Goal: Transaction & Acquisition: Obtain resource

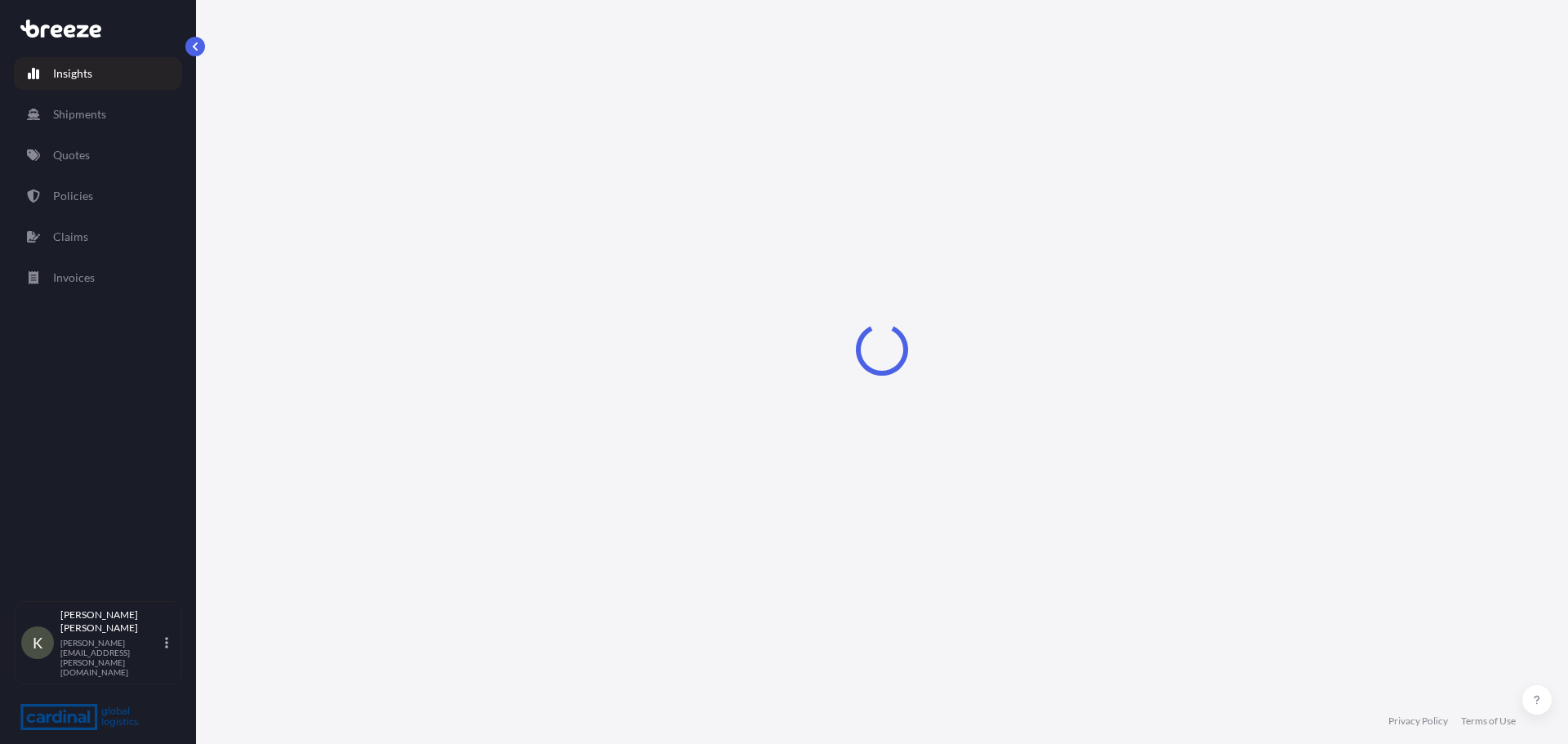
select select "2025"
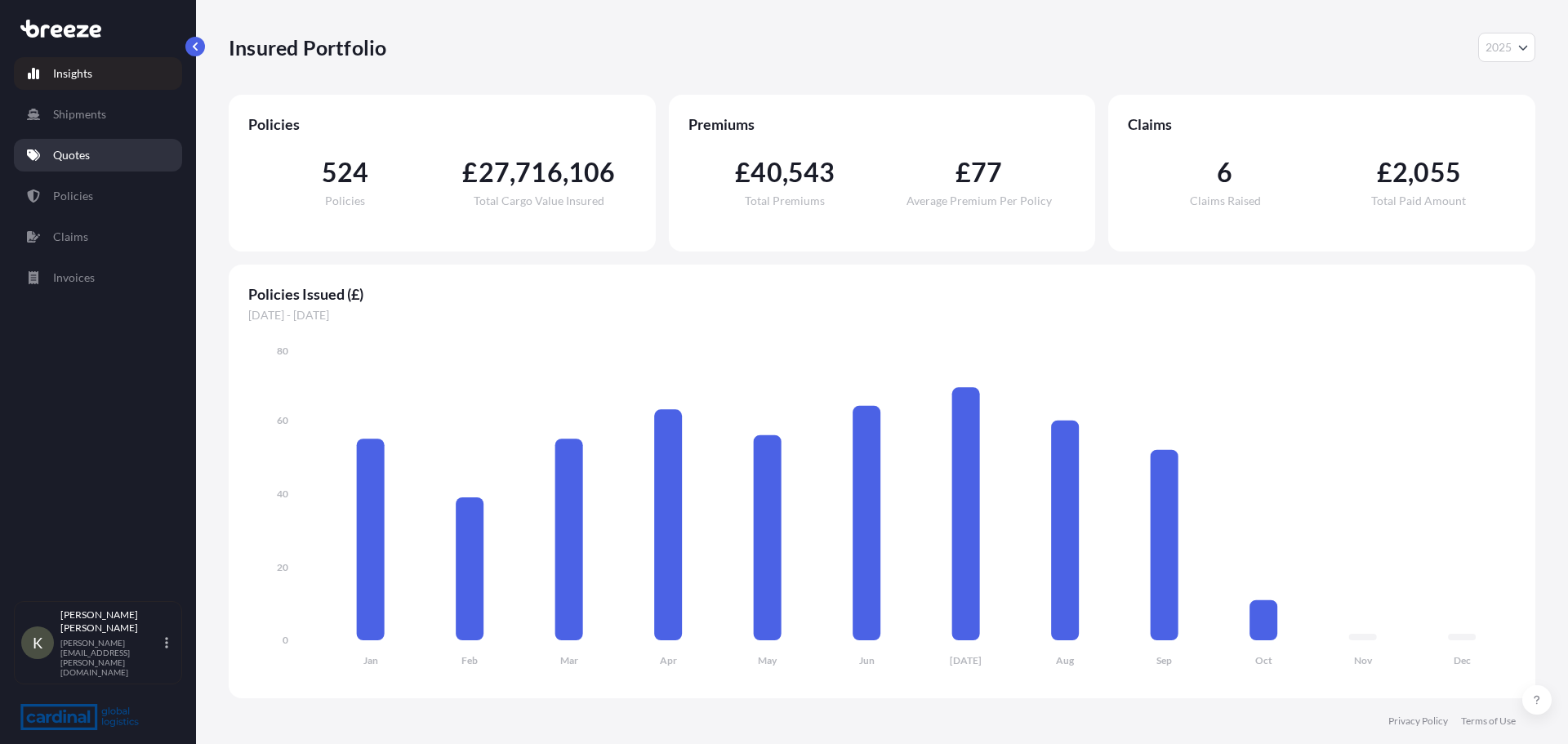
click at [95, 155] on link "Quotes" at bounding box center [97, 155] width 168 height 32
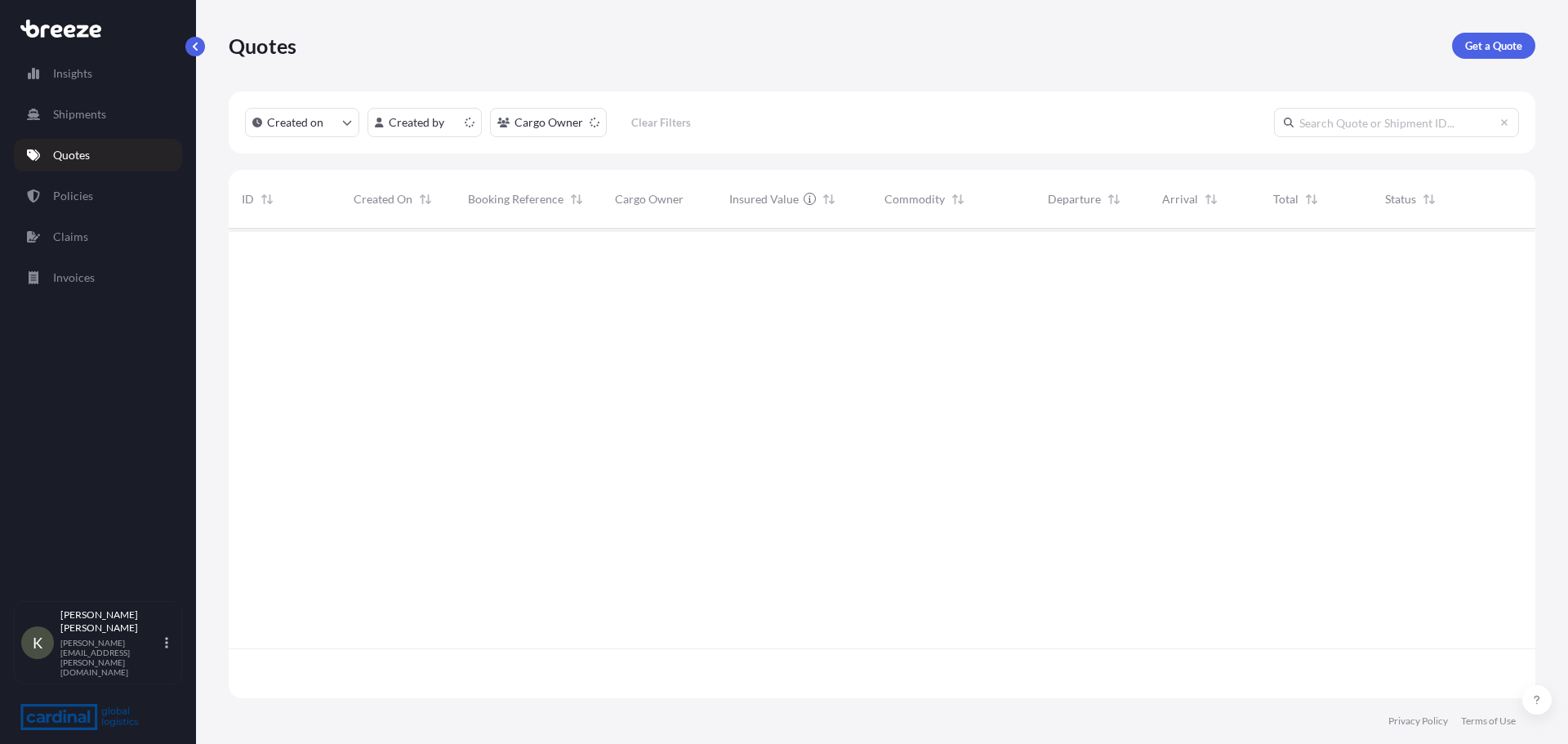
scroll to position [467, 1294]
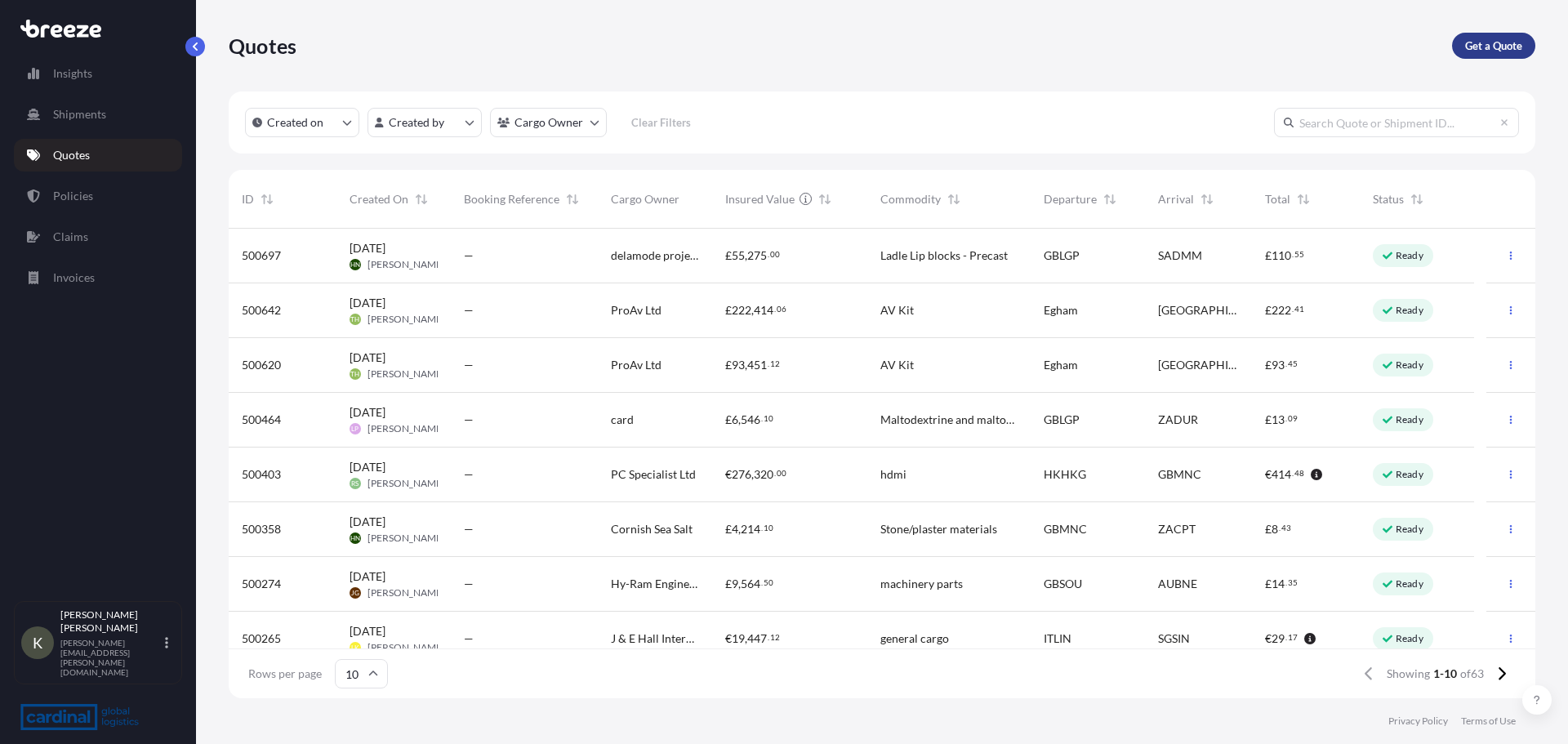
click at [1493, 51] on p "Get a Quote" at bounding box center [1494, 46] width 57 height 17
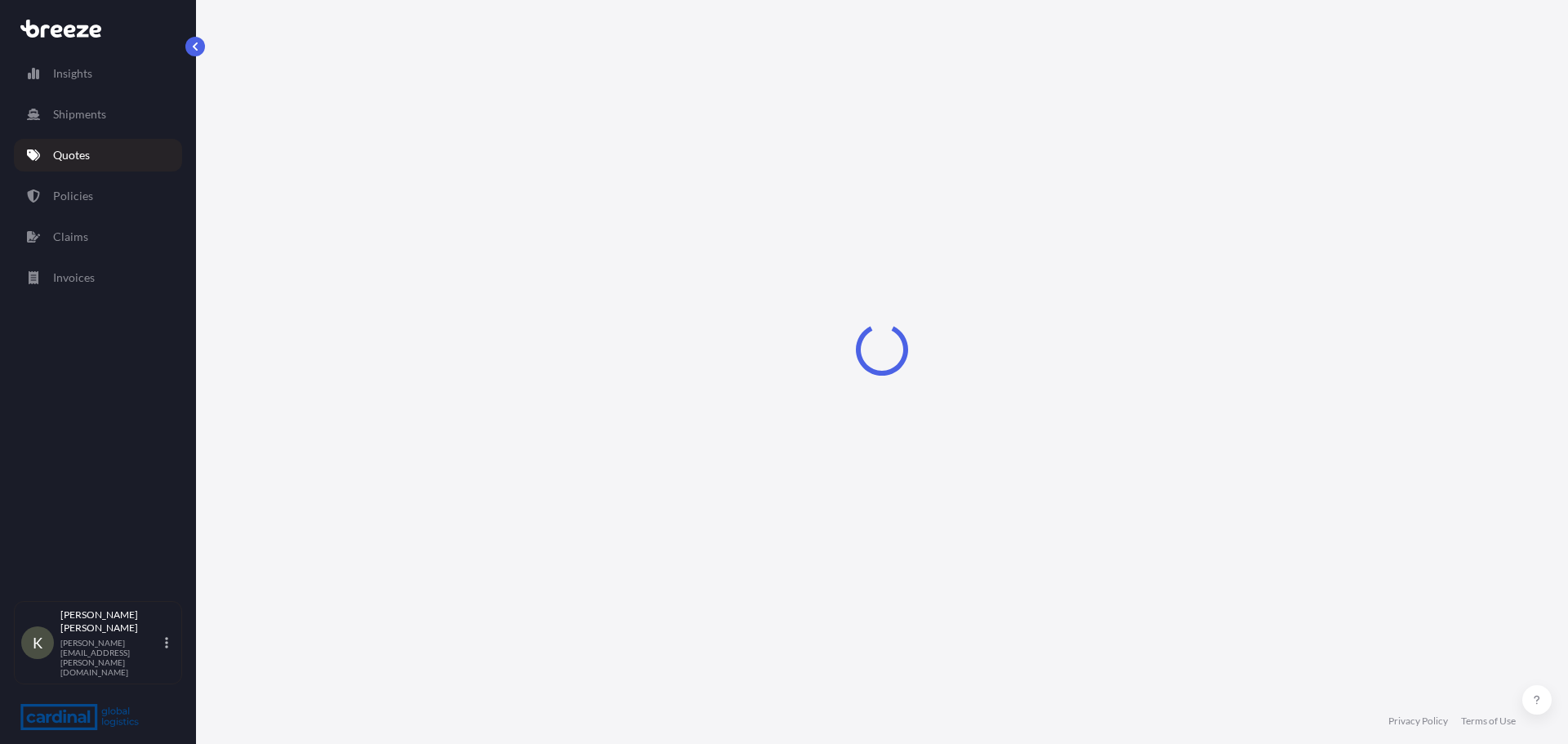
select select "Sea"
select select "1"
